Goal: Task Accomplishment & Management: Manage account settings

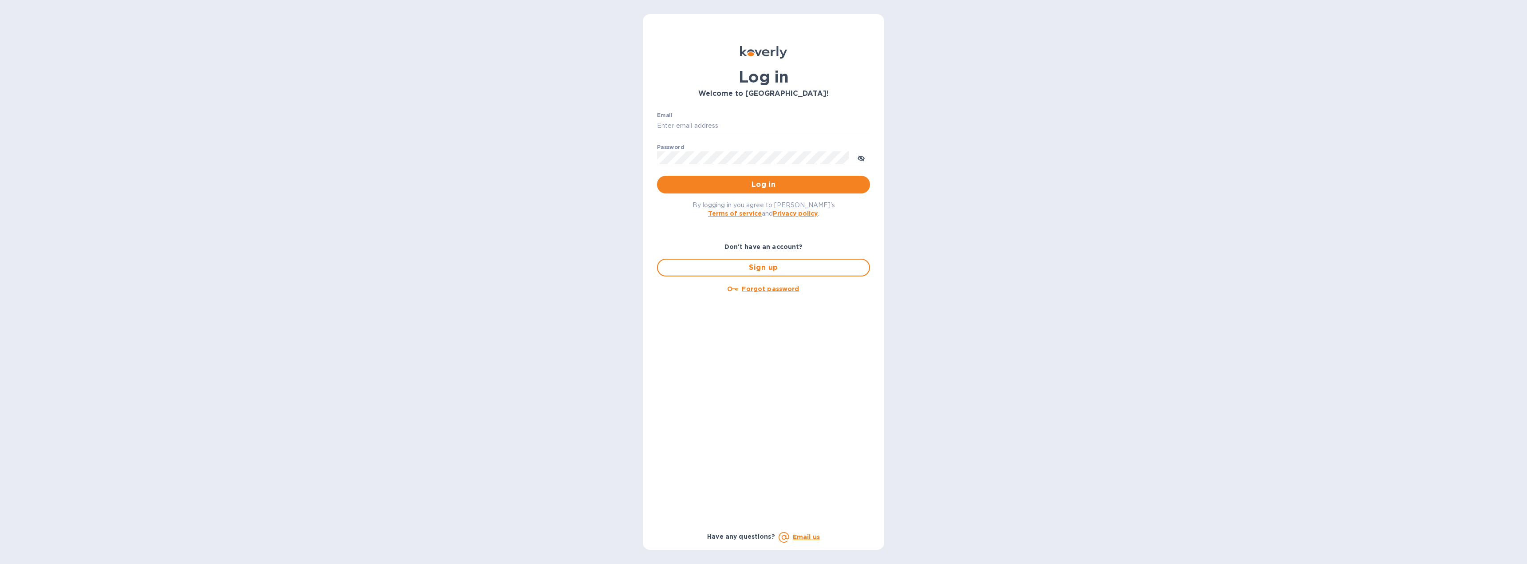
type input "[EMAIL_ADDRESS][DOMAIN_NAME]"
click at [754, 185] on span "Log in" at bounding box center [763, 184] width 199 height 11
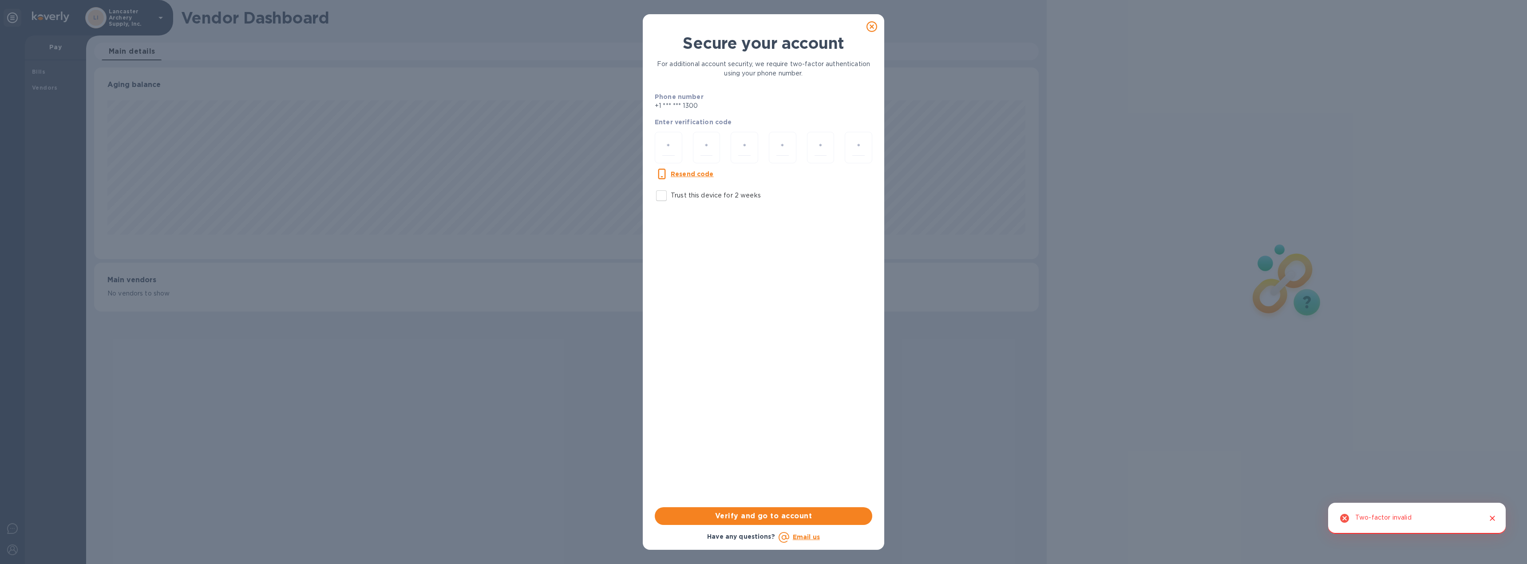
scroll to position [192, 945]
drag, startPoint x: 669, startPoint y: 147, endPoint x: 686, endPoint y: 150, distance: 16.7
click at [669, 147] on input "number" at bounding box center [668, 147] width 12 height 16
type input "7"
type input "4"
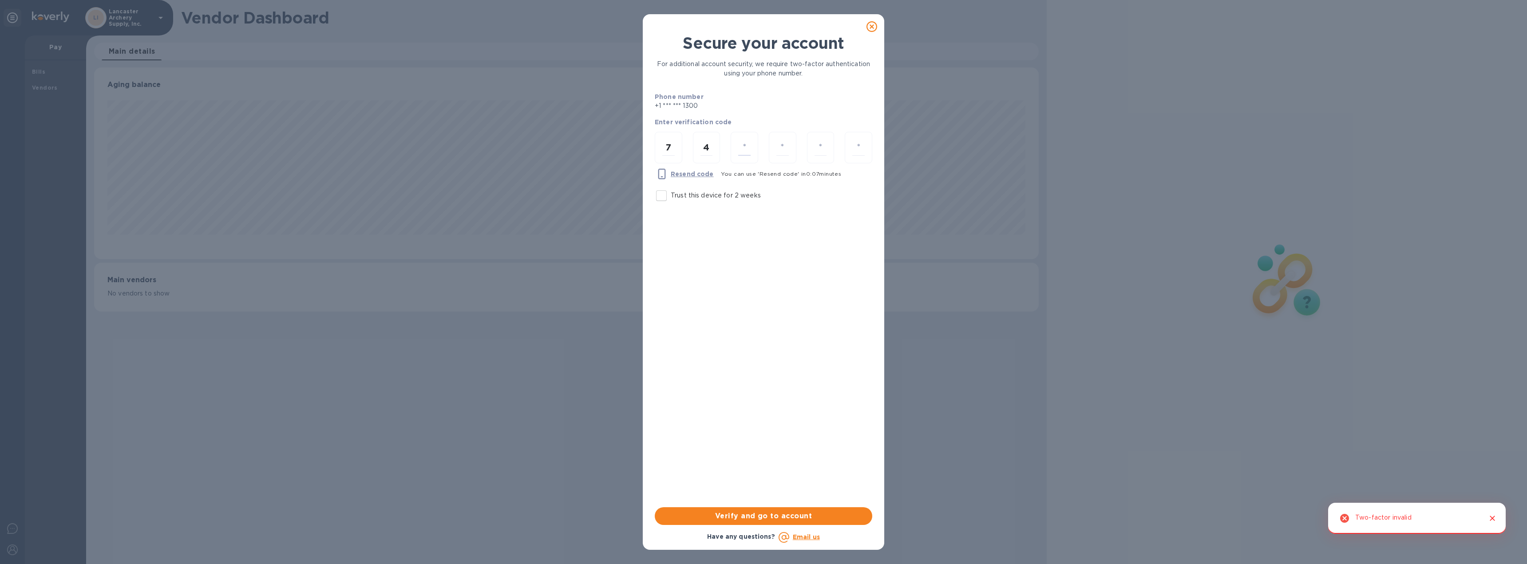
type input "1"
type input "4"
type input "9"
type input "5"
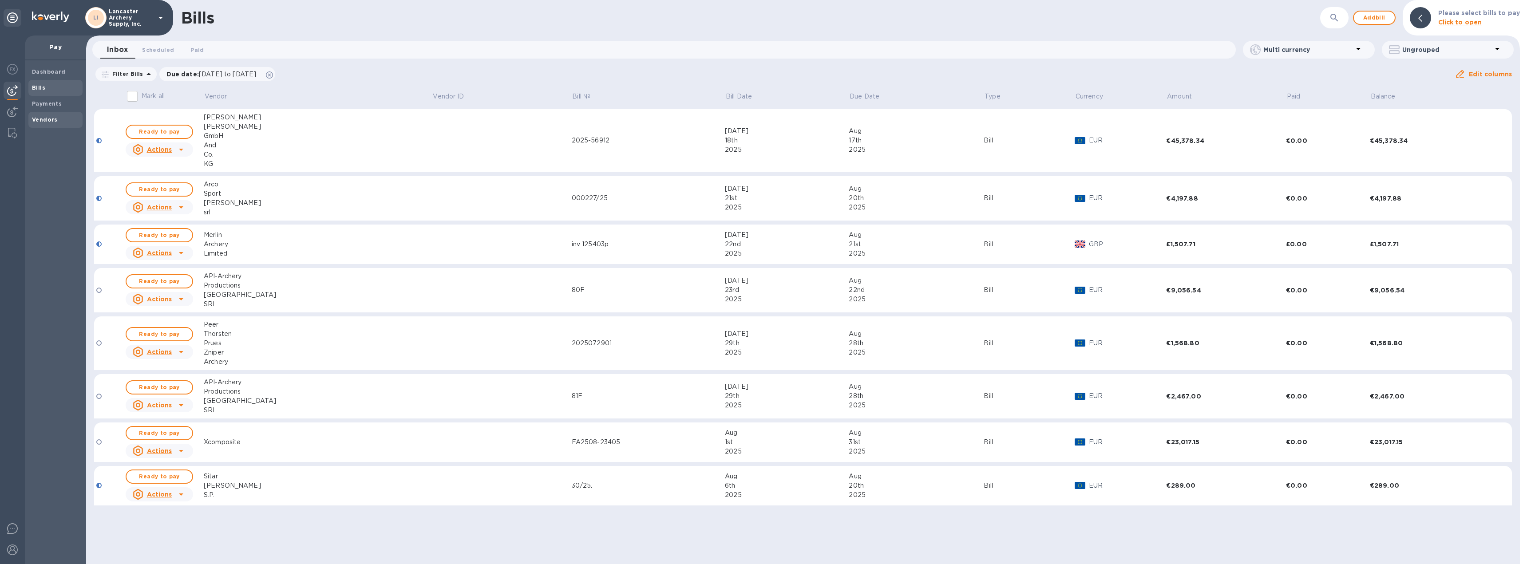
click at [50, 120] on b "Vendors" at bounding box center [45, 119] width 26 height 7
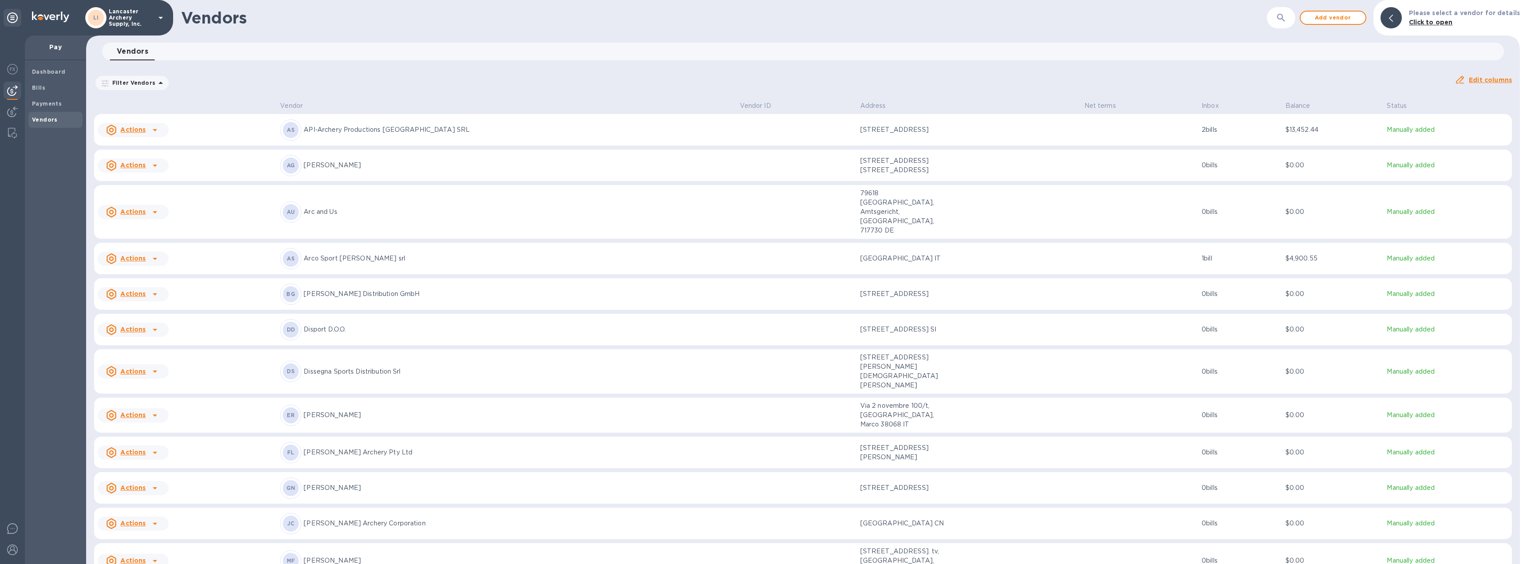
click at [153, 130] on icon at bounding box center [155, 130] width 11 height 11
click at [142, 166] on b "Add new bill" at bounding box center [143, 165] width 41 height 7
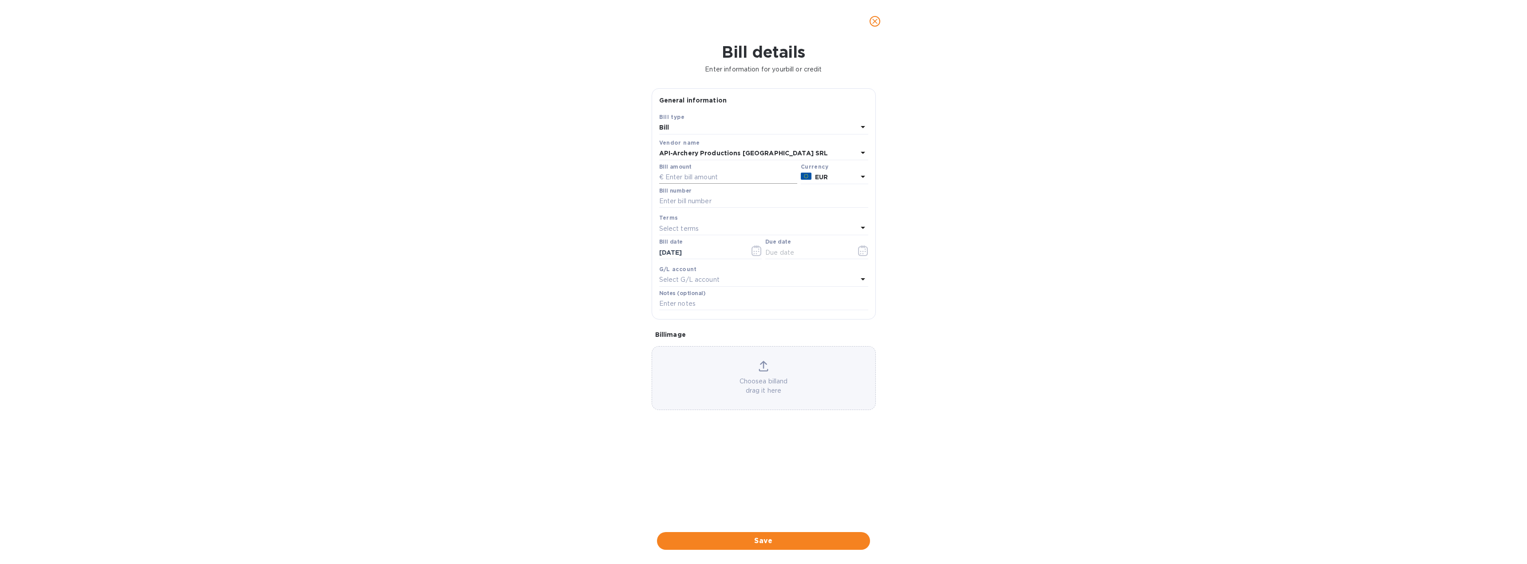
click at [677, 178] on input "text" at bounding box center [728, 177] width 138 height 13
type input "3,492.90"
type input "87F"
type input "[DATE]"
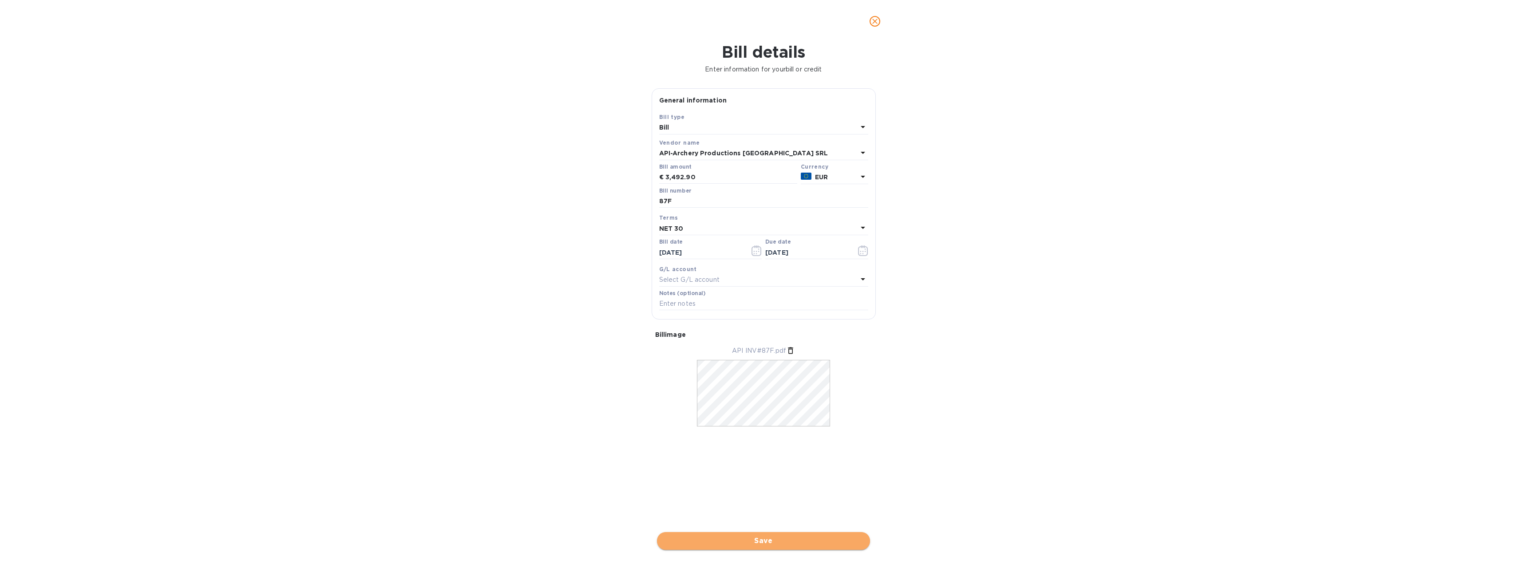
click at [768, 541] on span "Save" at bounding box center [763, 541] width 199 height 11
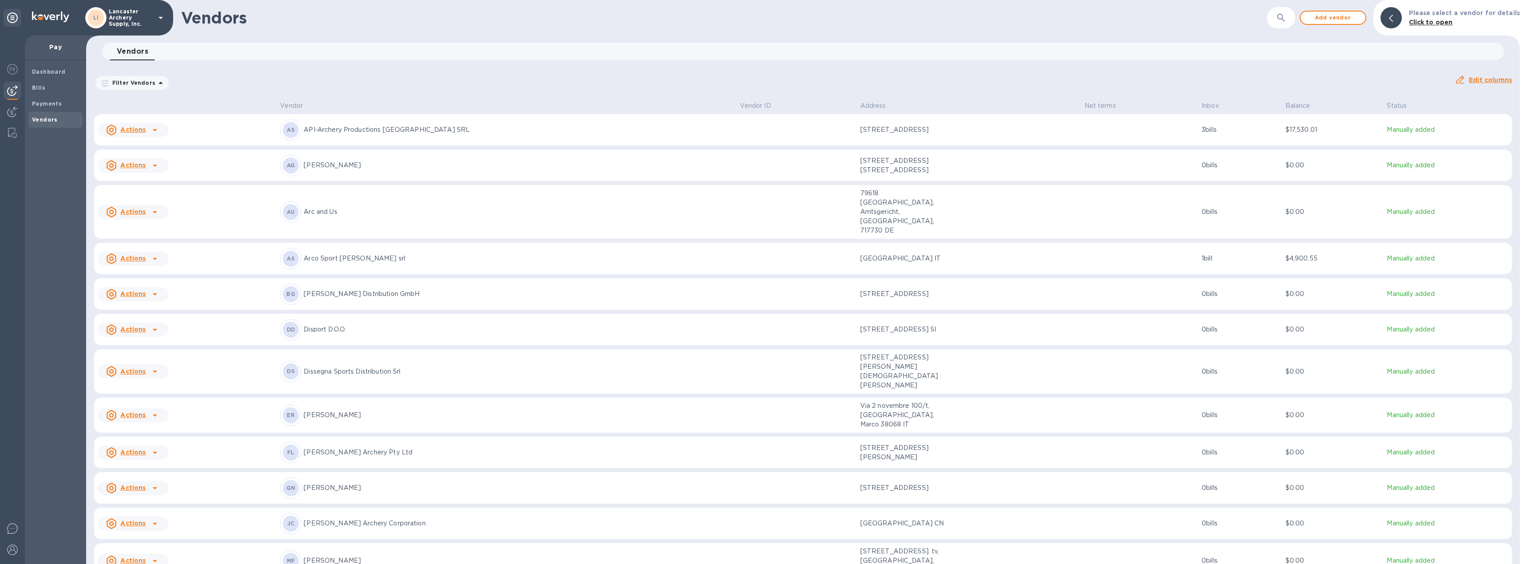
click at [651, 132] on p "API-Archery Productions [GEOGRAPHIC_DATA] SRL" at bounding box center [518, 129] width 429 height 9
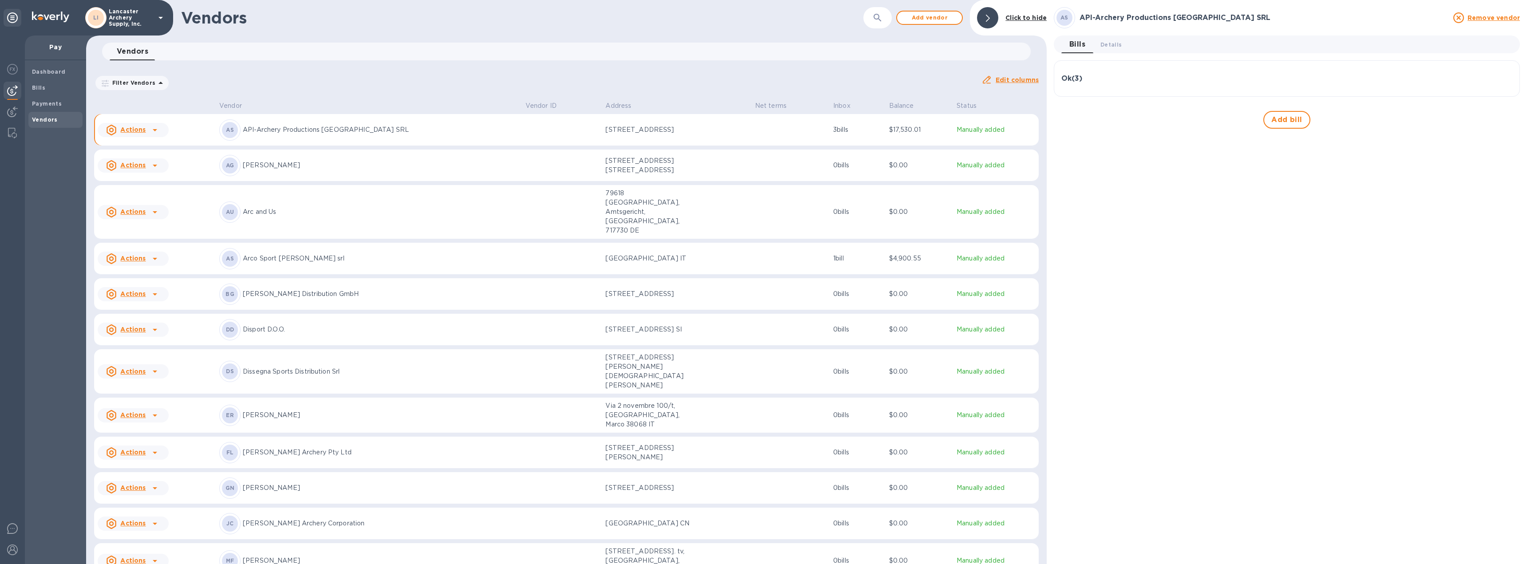
click at [1197, 84] on div "Ok ( 3 )" at bounding box center [1286, 78] width 451 height 21
click at [1502, 235] on icon "button" at bounding box center [1504, 233] width 11 height 11
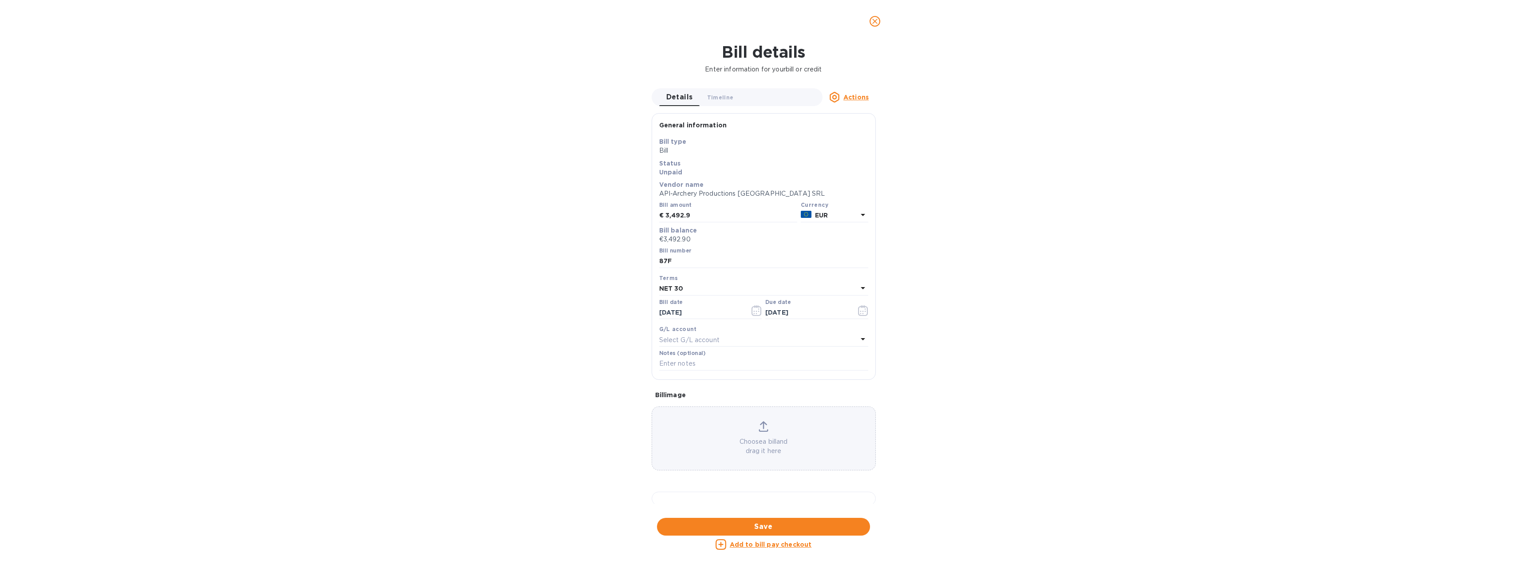
drag, startPoint x: 875, startPoint y: 19, endPoint x: 961, endPoint y: 20, distance: 85.7
click at [875, 19] on icon "close" at bounding box center [874, 21] width 9 height 9
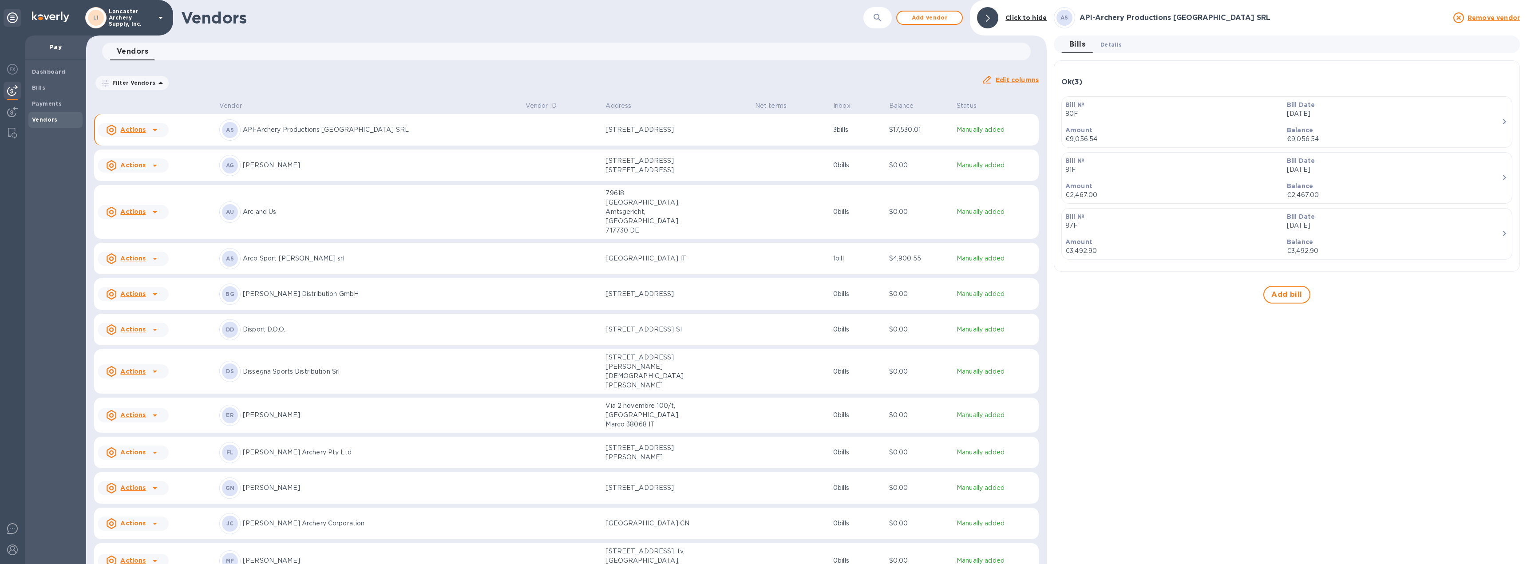
drag, startPoint x: 1107, startPoint y: 43, endPoint x: 1123, endPoint y: 49, distance: 17.0
click at [1108, 43] on span "Details 0" at bounding box center [1110, 44] width 21 height 9
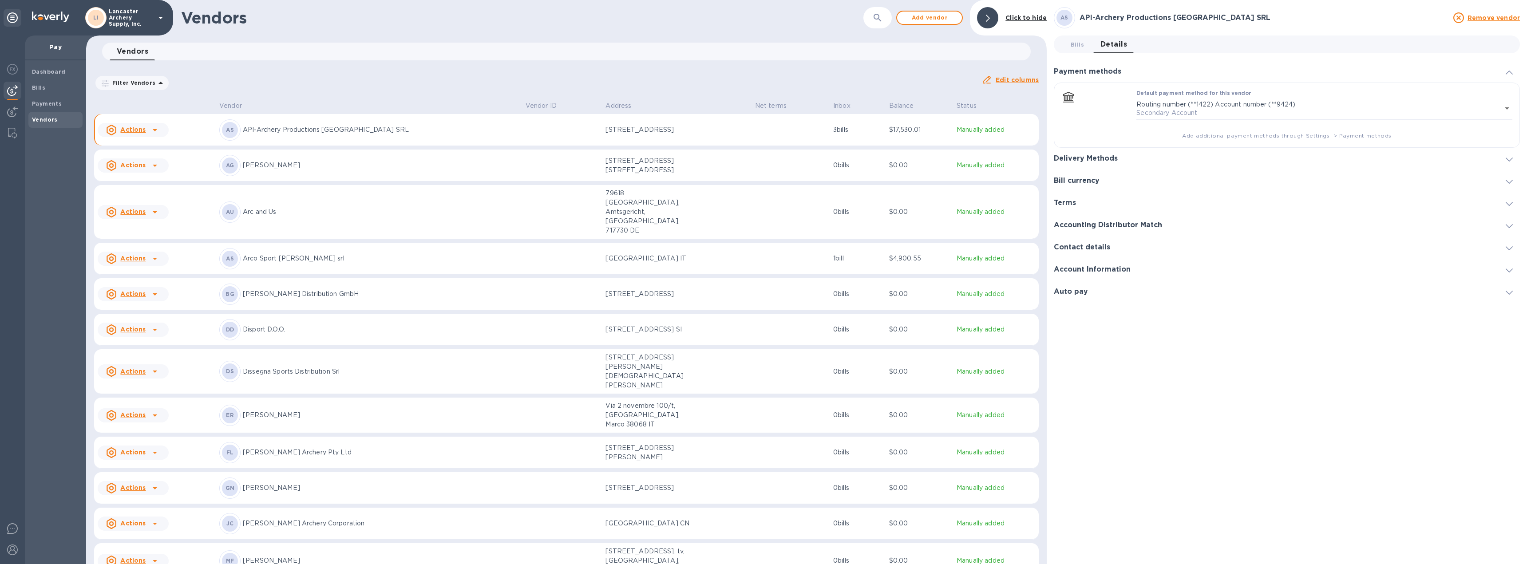
click at [1510, 158] on icon at bounding box center [1509, 160] width 7 height 4
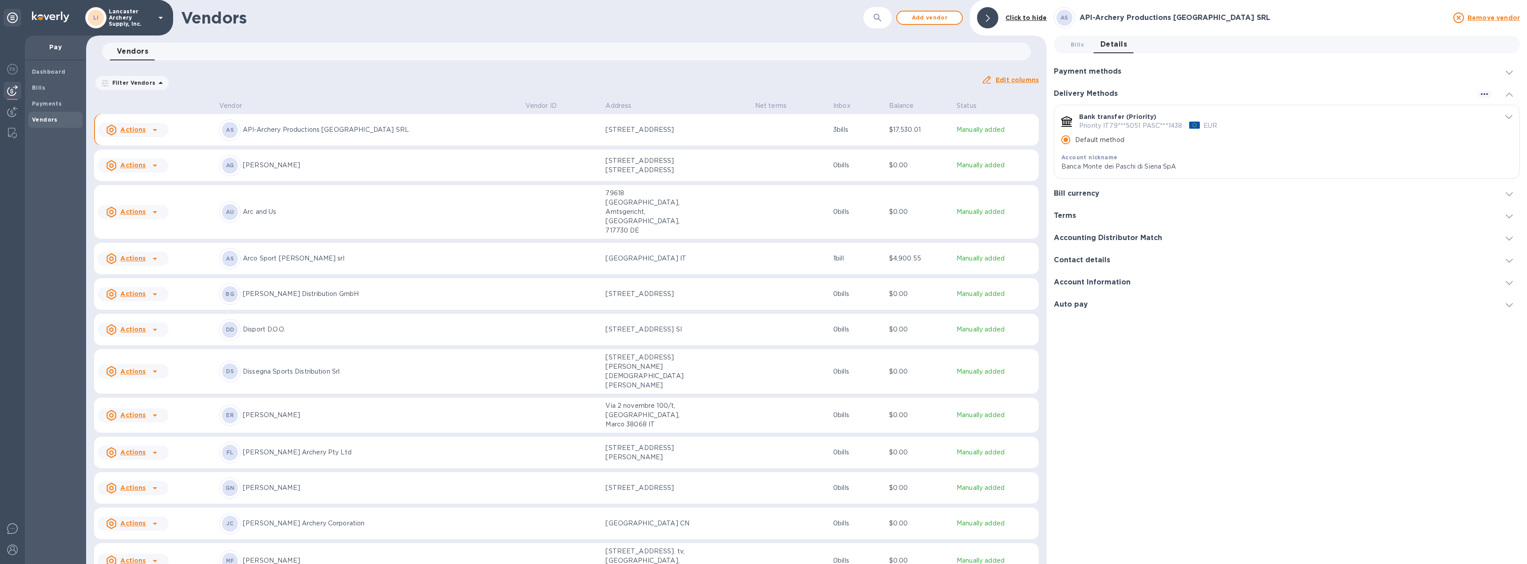
click at [1506, 114] on span "default-method" at bounding box center [1508, 116] width 7 height 8
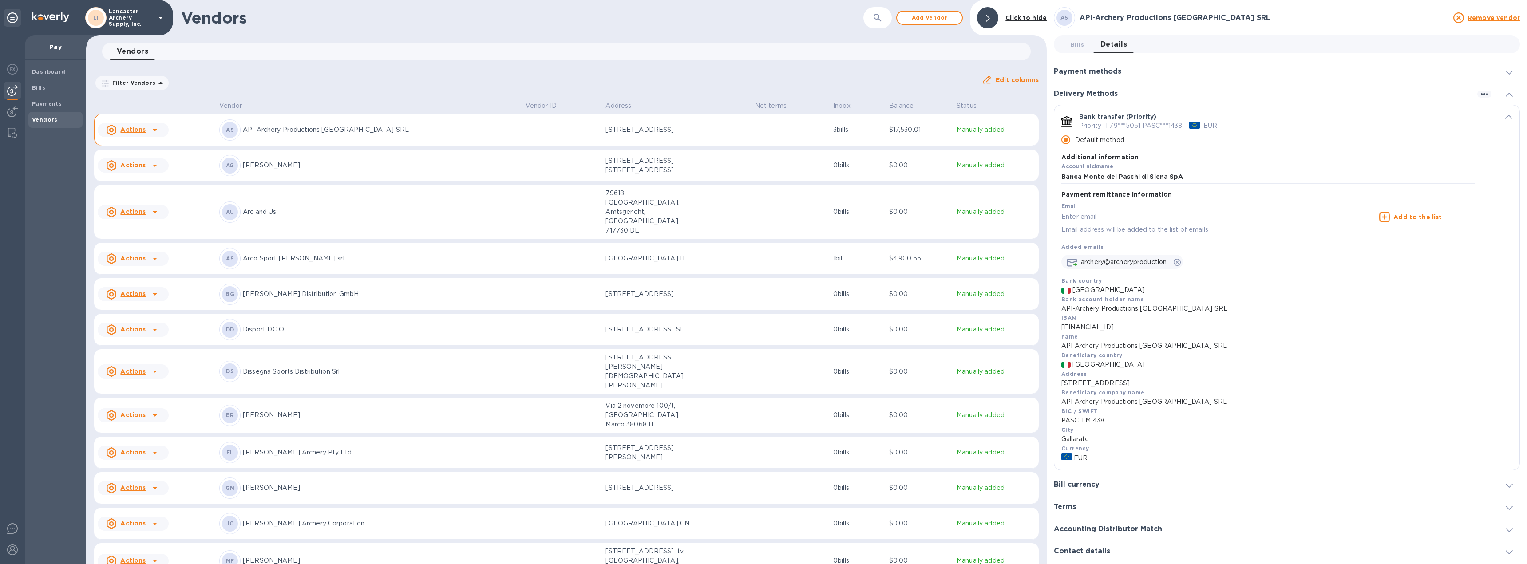
click at [1505, 116] on icon "default-method" at bounding box center [1508, 117] width 7 height 4
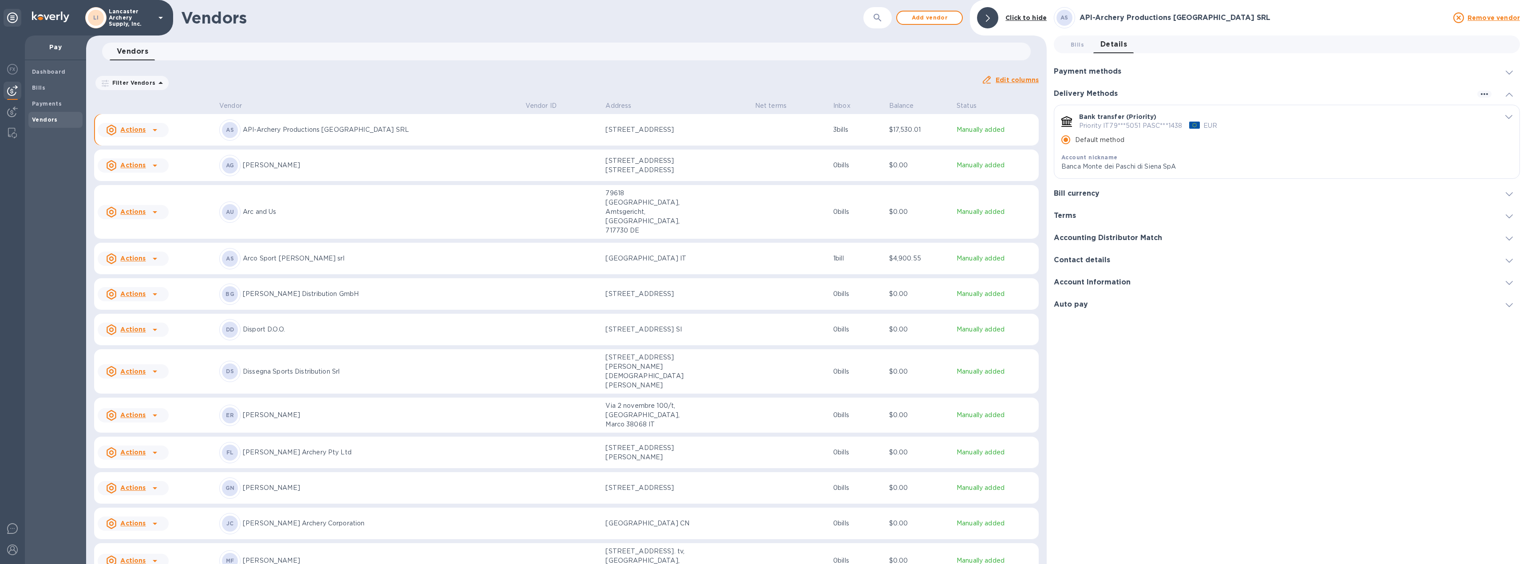
click at [233, 178] on td "AG [PERSON_NAME]" at bounding box center [369, 166] width 306 height 32
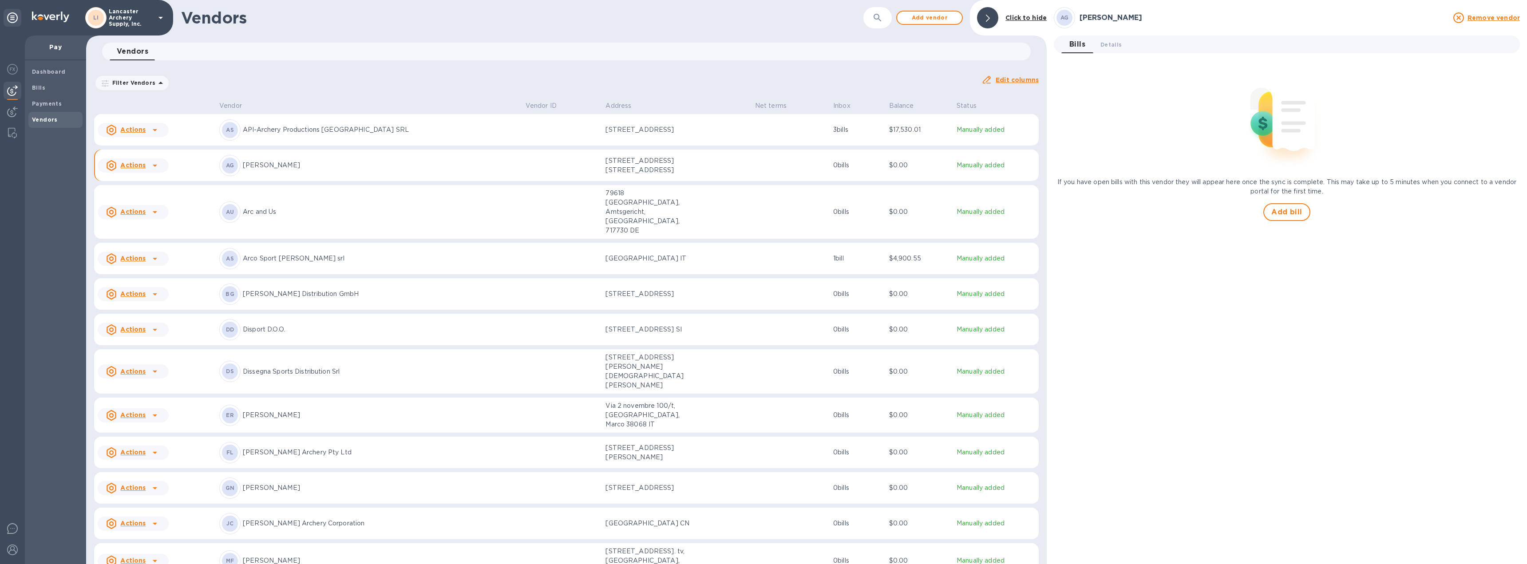
click at [215, 202] on td "Actions" at bounding box center [155, 212] width 122 height 54
click at [212, 131] on td "Actions" at bounding box center [155, 130] width 122 height 32
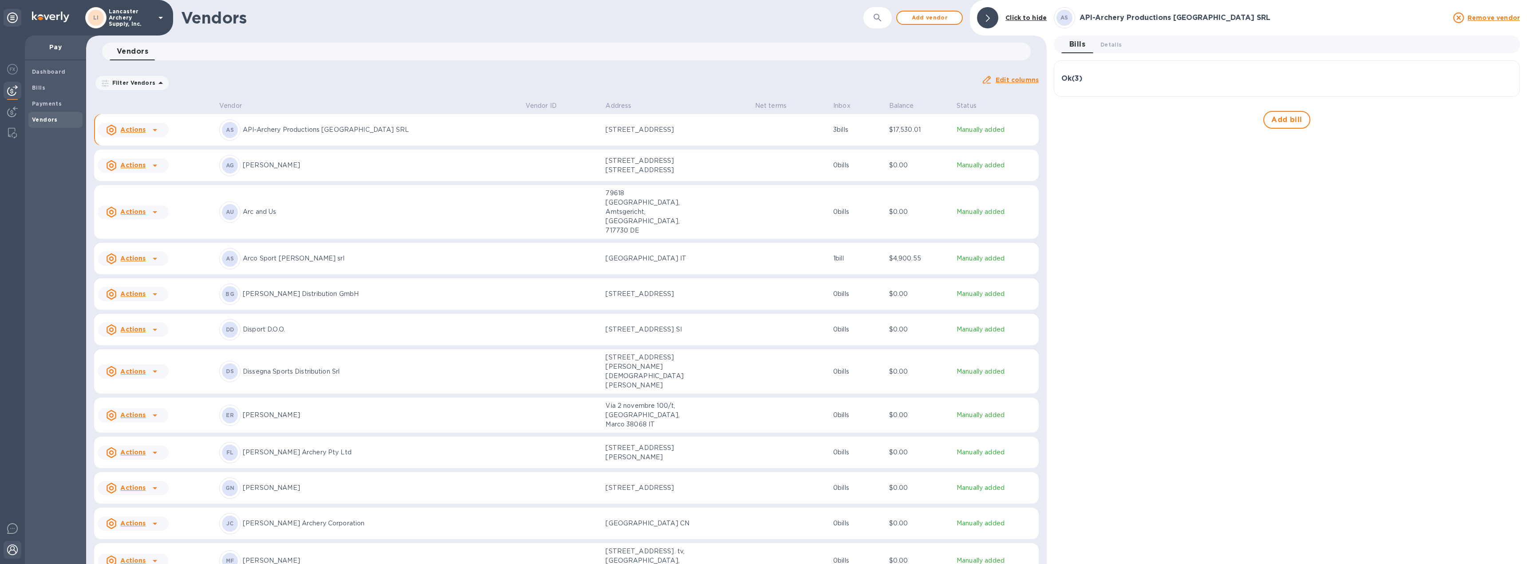
click at [18, 556] on div at bounding box center [13, 551] width 18 height 20
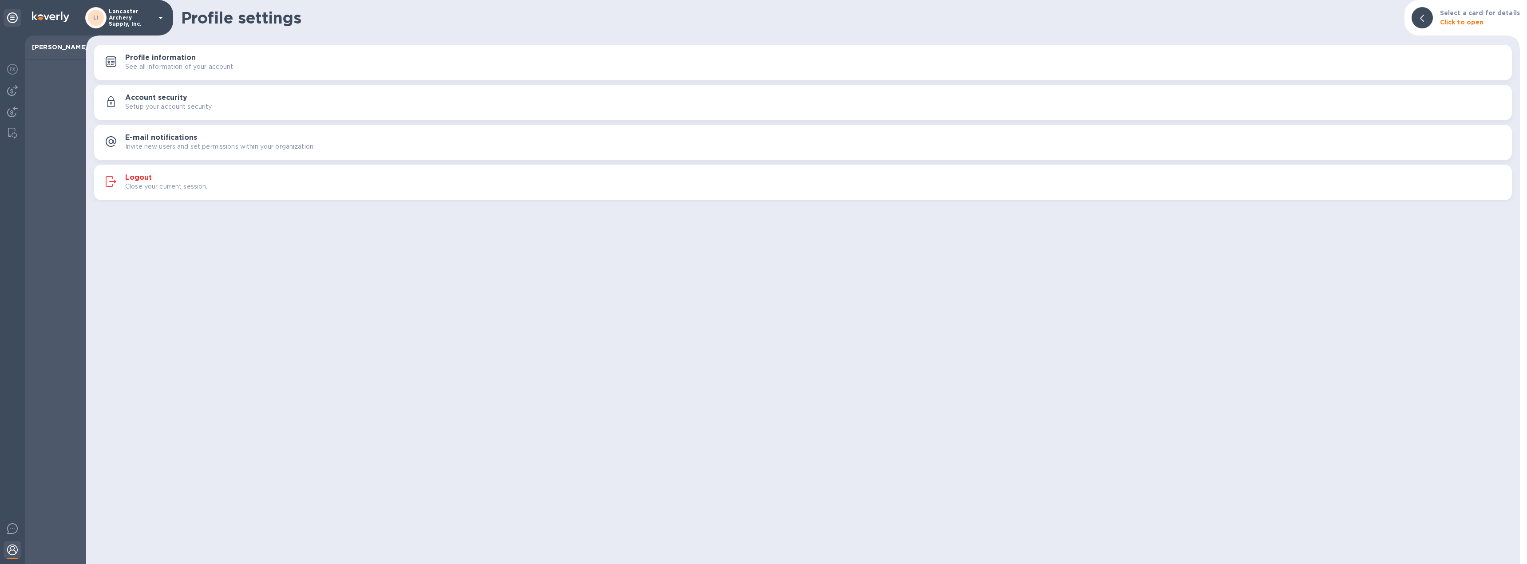
click at [149, 179] on h3 "Logout" at bounding box center [138, 178] width 27 height 8
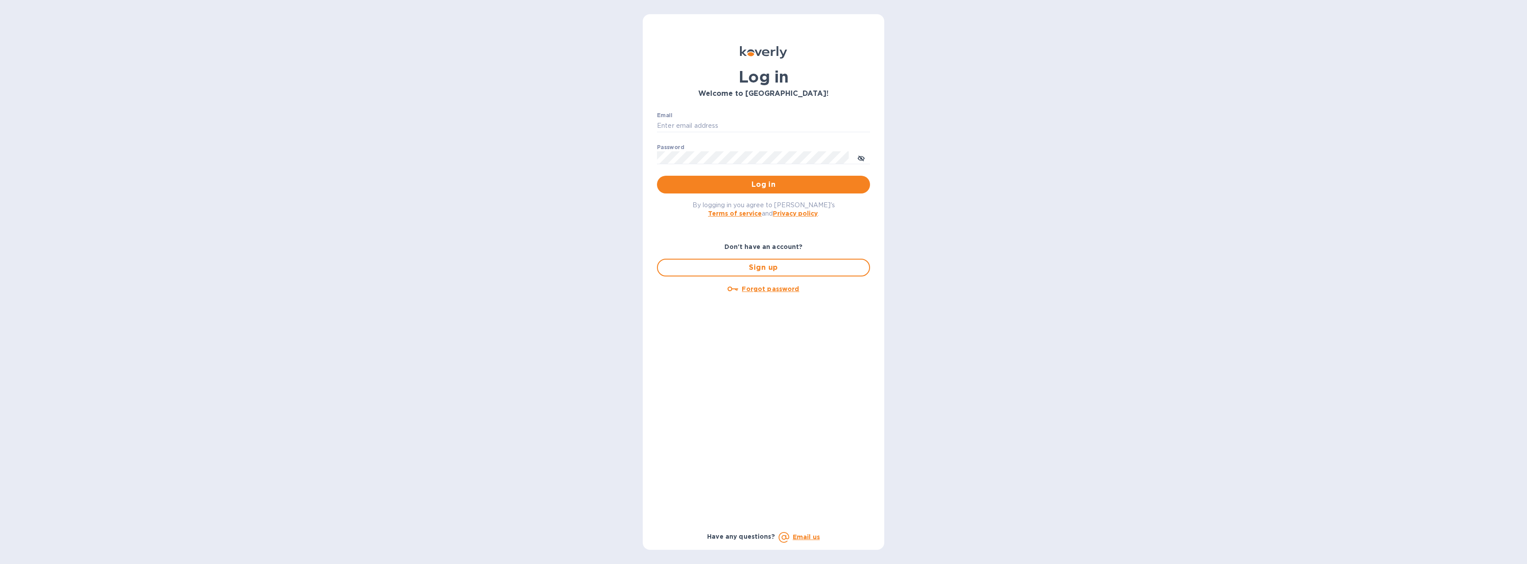
type input "[EMAIL_ADDRESS][DOMAIN_NAME]"
